Goal: Communication & Community: Answer question/provide support

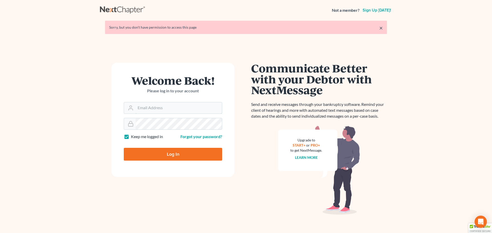
type input "[EMAIL_ADDRESS][DOMAIN_NAME]"
click at [171, 154] on input "Log In" at bounding box center [173, 154] width 98 height 13
type input "Thinking..."
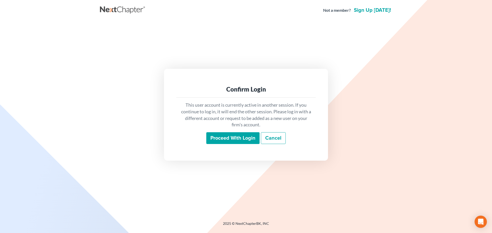
click at [224, 139] on input "Proceed with login" at bounding box center [232, 138] width 53 height 12
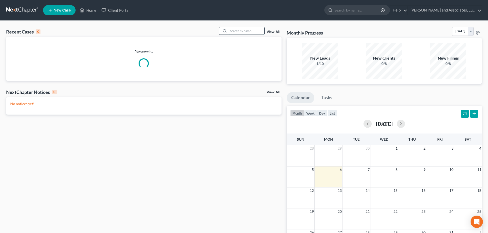
click at [240, 30] on input "search" at bounding box center [247, 30] width 36 height 7
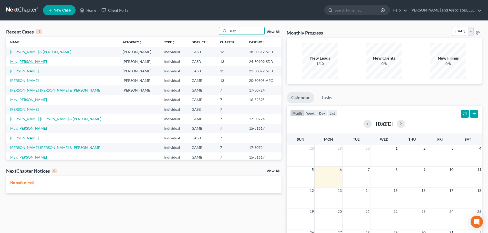
type input "may"
click at [12, 63] on link "May, Rosa" at bounding box center [28, 61] width 37 height 4
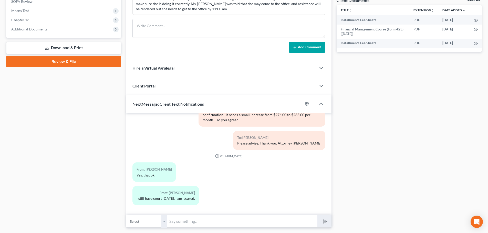
scroll to position [209, 0]
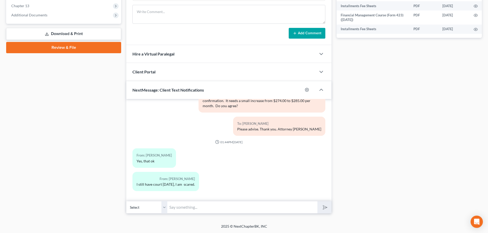
drag, startPoint x: 175, startPoint y: 209, endPoint x: 180, endPoint y: 204, distance: 6.0
click at [179, 205] on input "text" at bounding box center [242, 207] width 150 height 13
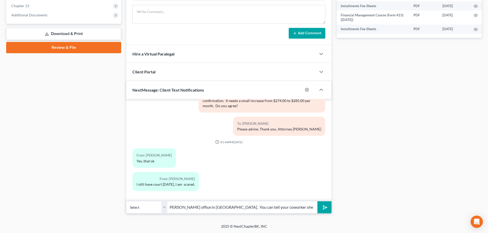
scroll to position [0, 101]
type input "Good Ms. May this is Marshay frrom Attorney Walker's office in Dublin. You can …"
click at [324, 208] on polygon "submit" at bounding box center [324, 208] width 6 height 6
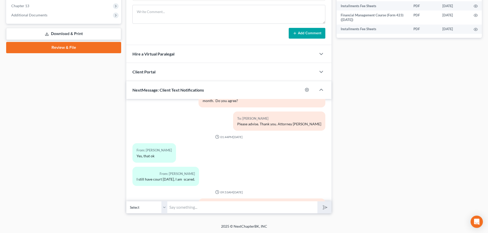
scroll to position [694, 0]
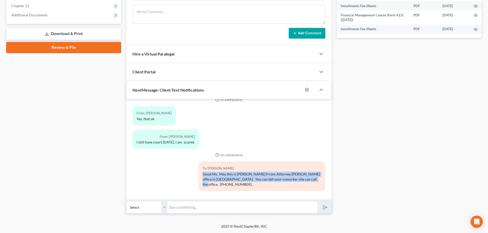
drag, startPoint x: 201, startPoint y: 179, endPoint x: 307, endPoint y: 187, distance: 106.1
click at [307, 187] on div "Good Ms. May this is Marshay frrom Attorney Walker's office in Dublin. You can …" at bounding box center [262, 179] width 119 height 15
copy div "Good Ms. May this is Marshay frrom Attorney Walker's office in Dublin. You can …"
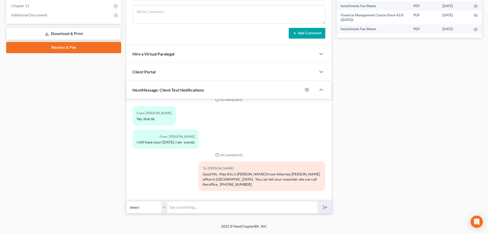
click at [203, 208] on input "text" at bounding box center [242, 207] width 150 height 13
paste input "Good Ms. May this is Marshay frrom Attorney Walker's office in Dublin. You can …"
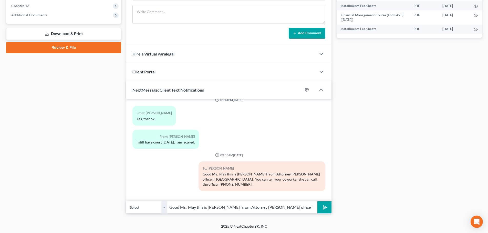
scroll to position [0, 101]
click at [174, 208] on input "Good Ms. May this is Marshay frrom Attorney Walker's office in Dublin. You can …" at bounding box center [242, 207] width 150 height 13
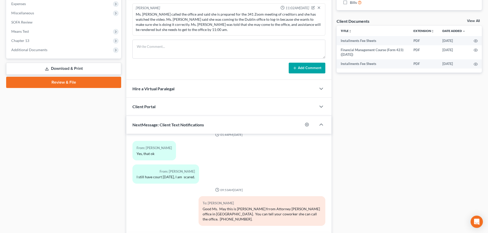
scroll to position [209, 0]
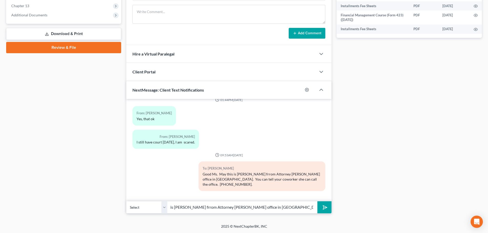
click at [193, 208] on input "Good Ms. May this is Marshay frrom Attorney Walker's office in Dublin. You can …" at bounding box center [242, 207] width 150 height 13
click at [194, 206] on input "GM Ms. May this is Marshay from Attorney Walker's office in Dublin. You can tel…" at bounding box center [242, 207] width 150 height 13
type input "GM Ms. May, this is Marshay from Attorney Walker's office in Dublin. You can te…"
click at [326, 207] on polygon "submit" at bounding box center [324, 208] width 6 height 6
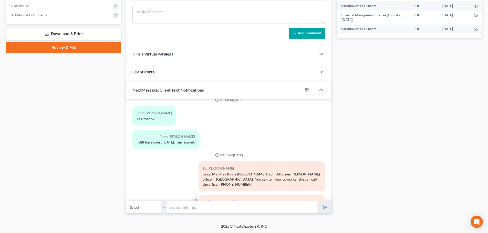
scroll to position [722, 0]
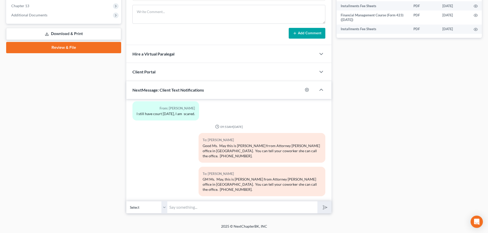
click at [149, 170] on div "To: Rosa May GM Ms. May, this is Marshay from Attorney Walker's office in Dubli…" at bounding box center [229, 184] width 198 height 34
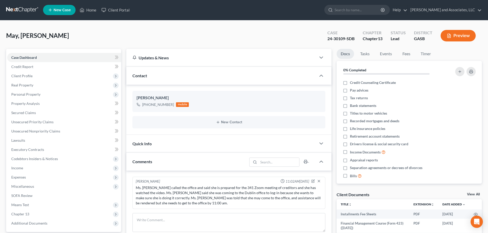
scroll to position [0, 0]
click at [87, 10] on link "Home" at bounding box center [88, 10] width 22 height 9
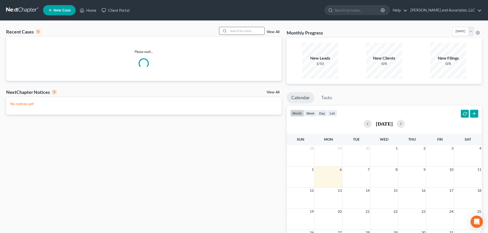
click at [241, 30] on input "search" at bounding box center [247, 30] width 36 height 7
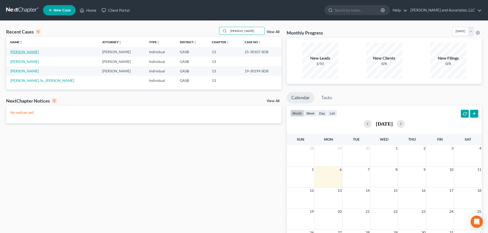
type input "linder"
click at [22, 52] on link "Linder, Willie" at bounding box center [24, 52] width 28 height 4
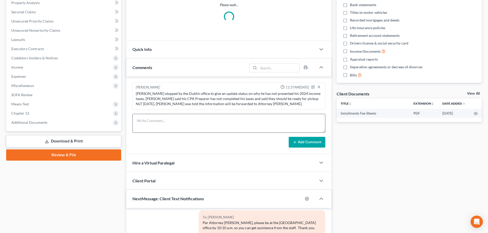
scroll to position [102, 0]
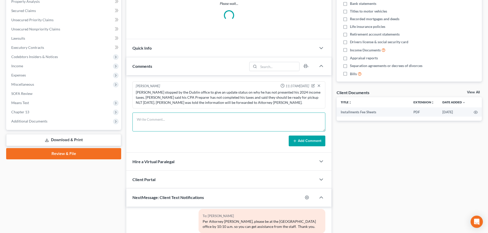
click at [157, 119] on textarea at bounding box center [228, 122] width 193 height 19
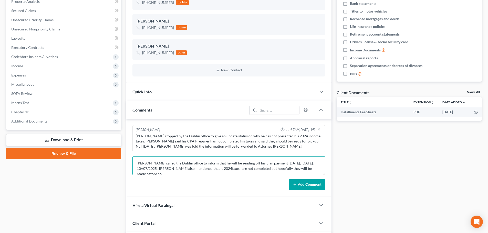
scroll to position [1, 0]
click at [145, 167] on textarea "Mr. Linder called the Dublin office to inform that he will be sending off his p…" at bounding box center [228, 166] width 193 height 19
click at [172, 173] on textarea "Mr. Linder called the Dublin office to inform that he will be sending off his p…" at bounding box center [228, 166] width 193 height 19
click at [216, 168] on textarea "Mr. Linder called the Dublin office to inform that he will be sending off his p…" at bounding box center [228, 166] width 193 height 19
click at [254, 168] on textarea "Mr. Linder called the Dublin office to inform that he will be sending off his p…" at bounding box center [228, 166] width 193 height 19
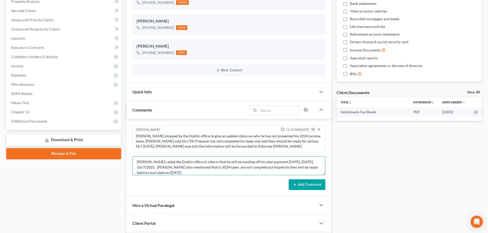
click at [178, 173] on textarea "Mr. Linder called the Dublin office to inform that he will be sending off his p…" at bounding box center [228, 166] width 193 height 19
type textarea "Mr. Linder called the Dublin office to inform that he will be sending off his p…"
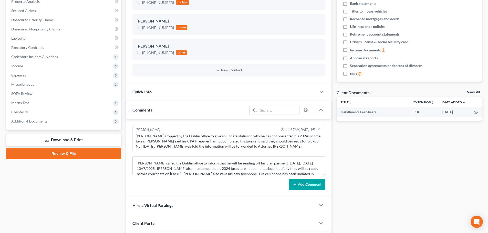
click at [309, 185] on button "Add Comment" at bounding box center [307, 185] width 37 height 11
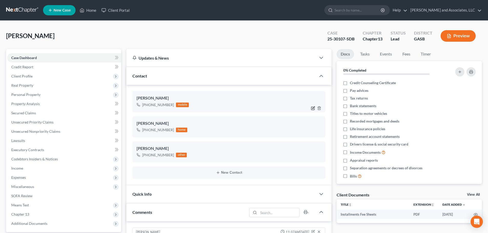
click at [313, 107] on icon "button" at bounding box center [313, 108] width 4 height 4
select select "0"
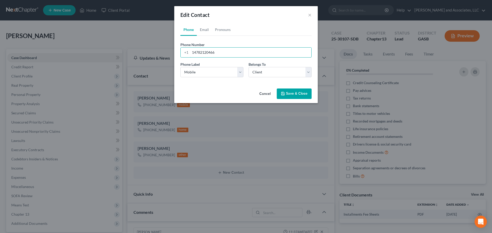
drag, startPoint x: 200, startPoint y: 52, endPoint x: 248, endPoint y: 58, distance: 48.3
click at [248, 58] on div "Phone Number * +1 14782120466 Ext." at bounding box center [246, 52] width 136 height 20
type input "1478575-0699"
click at [300, 93] on button "Save & Close" at bounding box center [294, 94] width 35 height 11
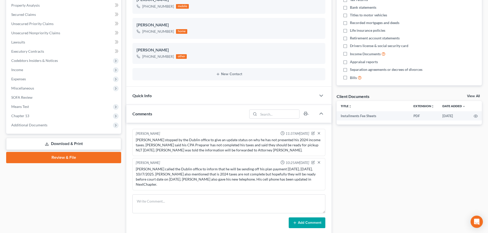
scroll to position [2, 0]
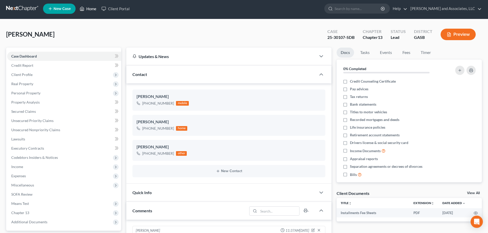
click at [90, 8] on link "Home" at bounding box center [88, 8] width 22 height 9
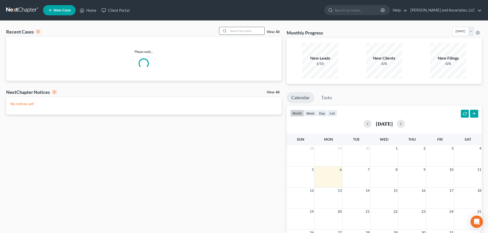
click at [236, 32] on input "search" at bounding box center [247, 30] width 36 height 7
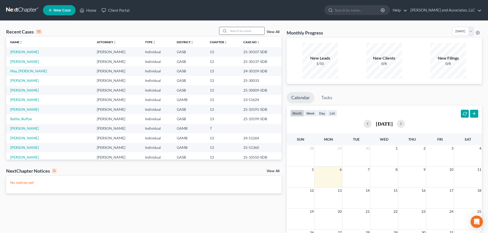
click at [231, 29] on input "search" at bounding box center [247, 30] width 36 height 7
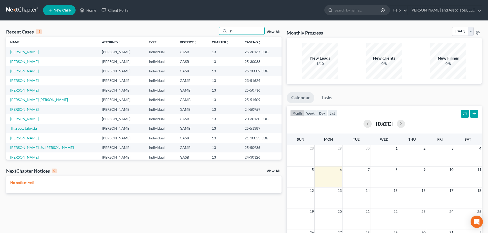
type input "j"
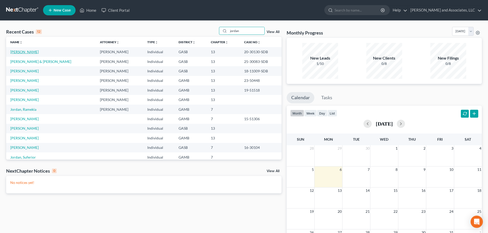
type input "jordan"
click at [25, 52] on link "Jordan, Tina" at bounding box center [24, 52] width 28 height 4
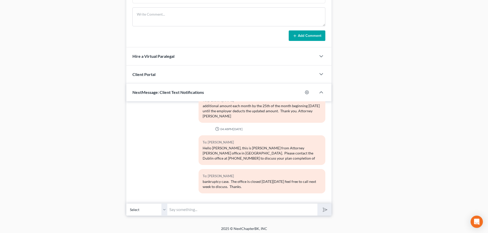
scroll to position [282, 0]
drag, startPoint x: 193, startPoint y: 210, endPoint x: 203, endPoint y: 207, distance: 10.1
click at [197, 207] on input "text" at bounding box center [242, 209] width 150 height 13
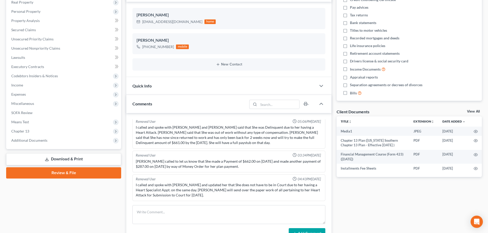
scroll to position [53, 0]
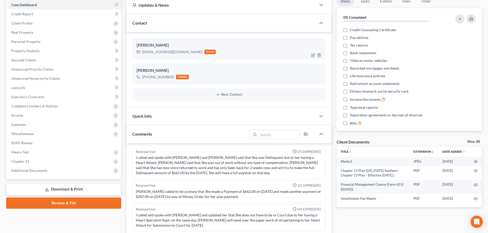
click at [139, 51] on icon at bounding box center [139, 52] width 4 height 4
click at [143, 51] on div "evettetina45@gmail.com home" at bounding box center [176, 52] width 79 height 7
drag, startPoint x: 142, startPoint y: 51, endPoint x: 181, endPoint y: 55, distance: 38.9
click at [181, 55] on div "Tina Jordan evettetina45@gmail.com home" at bounding box center [228, 48] width 193 height 21
copy div "evettetina45@gmail.com"
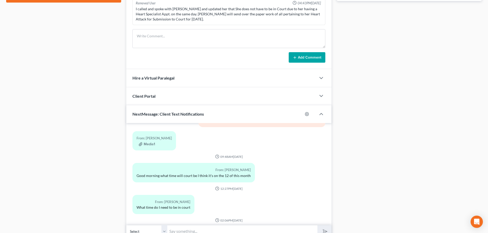
scroll to position [284, 0]
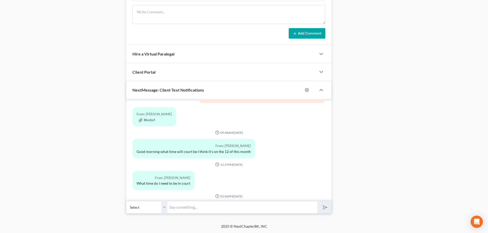
click at [177, 209] on input "text" at bounding box center [242, 207] width 150 height 13
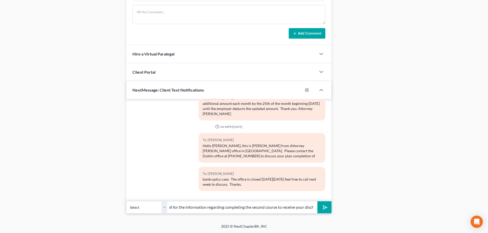
scroll to position [0, 73]
type input "Ms. Jordan, please check your email for the information regarding completing th…"
click at [324, 208] on polygon "submit" at bounding box center [324, 208] width 6 height 6
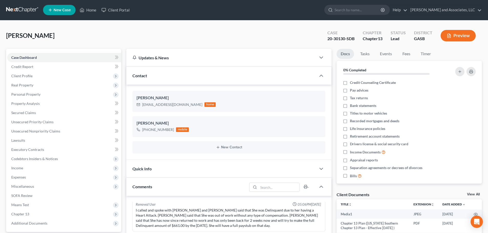
scroll to position [0, 0]
click at [89, 9] on link "Home" at bounding box center [88, 10] width 22 height 9
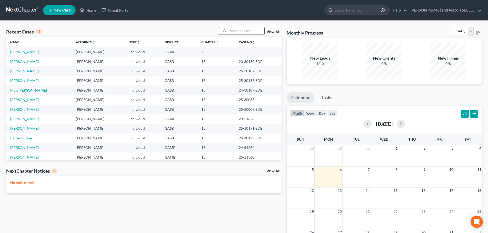
click at [231, 30] on input "search" at bounding box center [247, 30] width 36 height 7
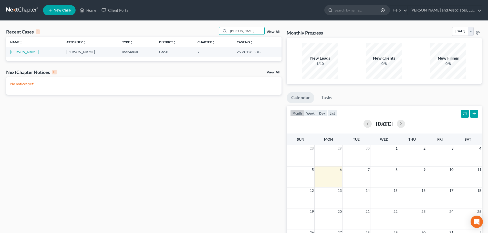
type input "sherrod"
drag, startPoint x: 235, startPoint y: 51, endPoint x: 250, endPoint y: 50, distance: 15.2
click at [250, 50] on td "25-30128-SDB" at bounding box center [257, 51] width 49 height 9
copy td "25-30128"
click at [91, 10] on link "Home" at bounding box center [88, 10] width 22 height 9
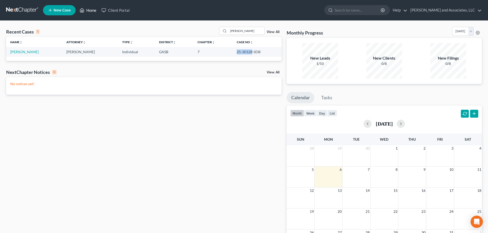
click at [88, 9] on link "Home" at bounding box center [88, 10] width 22 height 9
click at [92, 8] on link "Home" at bounding box center [88, 10] width 22 height 9
click at [90, 11] on link "Home" at bounding box center [88, 10] width 22 height 9
drag, startPoint x: 247, startPoint y: 29, endPoint x: 215, endPoint y: 30, distance: 31.8
click at [215, 30] on div "Recent Cases 1 sherrod View All" at bounding box center [143, 32] width 275 height 10
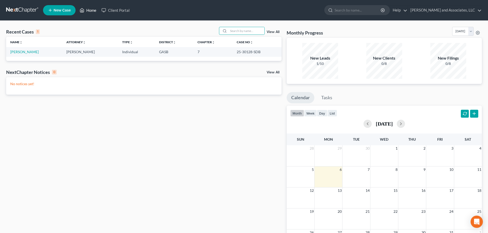
click at [90, 11] on link "Home" at bounding box center [88, 10] width 22 height 9
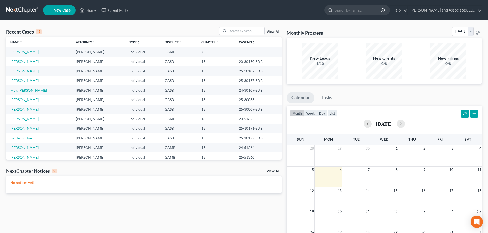
click at [18, 91] on link "May, Rosa" at bounding box center [28, 90] width 37 height 4
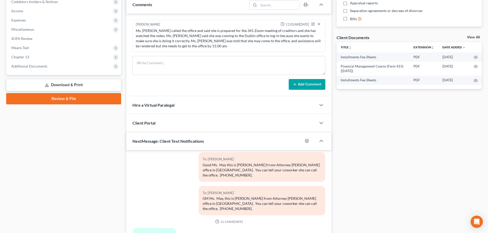
scroll to position [179, 0]
